Goal: Browse casually

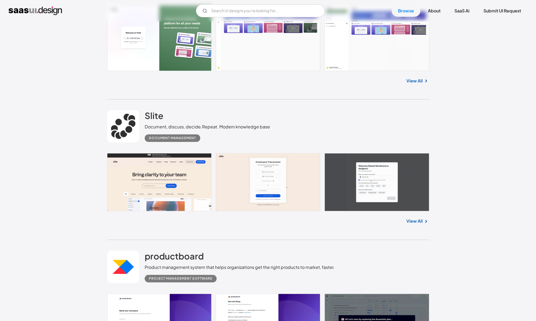
scroll to position [563, 0]
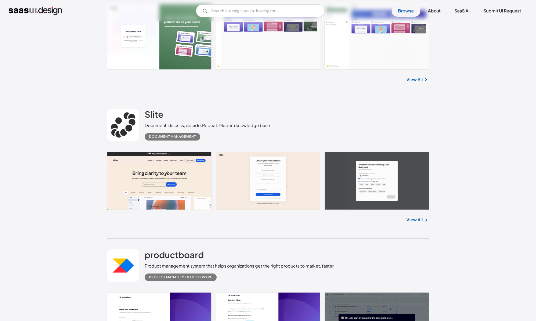
click at [406, 12] on link "Browse" at bounding box center [406, 11] width 29 height 12
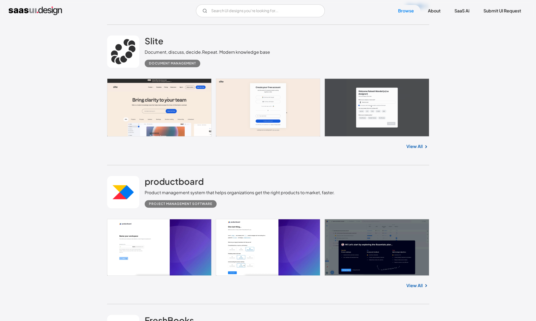
scroll to position [642, 0]
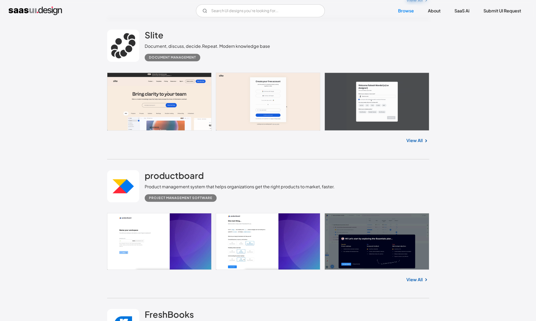
click at [388, 104] on link at bounding box center [268, 101] width 322 height 58
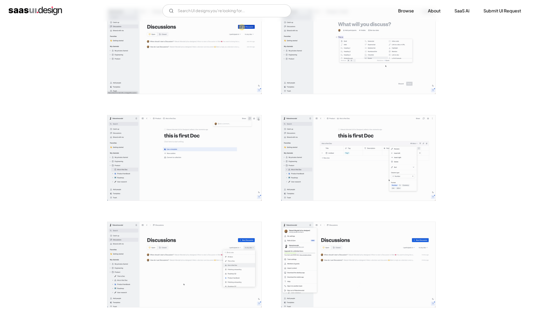
scroll to position [650, 0]
click at [382, 159] on img "open lightbox" at bounding box center [358, 157] width 154 height 85
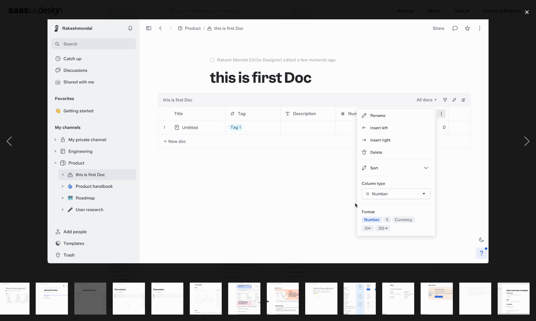
scroll to position [0, 410]
